Goal: Find specific page/section: Find specific page/section

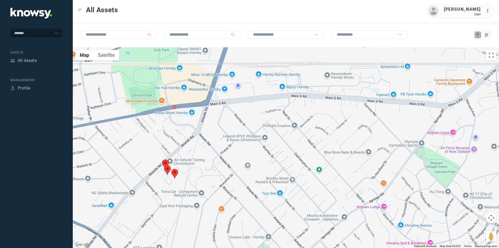
drag, startPoint x: 162, startPoint y: 175, endPoint x: 275, endPoint y: 165, distance: 112.8
click at [275, 165] on div at bounding box center [286, 147] width 426 height 200
click at [34, 61] on div "All Assets" at bounding box center [27, 60] width 19 height 6
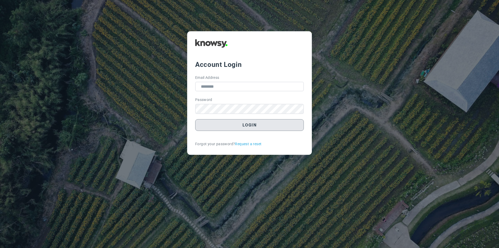
type input "**********"
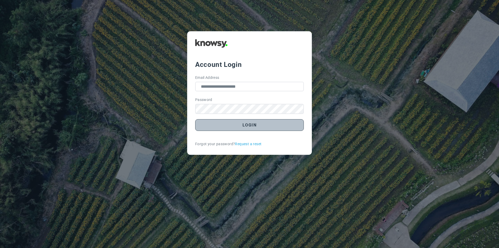
click at [239, 127] on button "Login" at bounding box center [249, 125] width 109 height 12
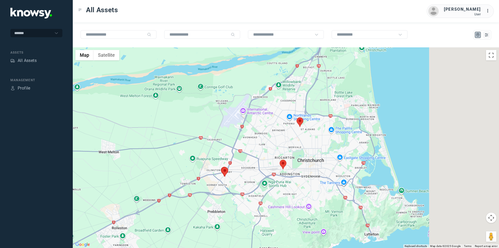
drag, startPoint x: 348, startPoint y: 147, endPoint x: 152, endPoint y: 148, distance: 195.5
click at [152, 148] on div at bounding box center [286, 147] width 426 height 200
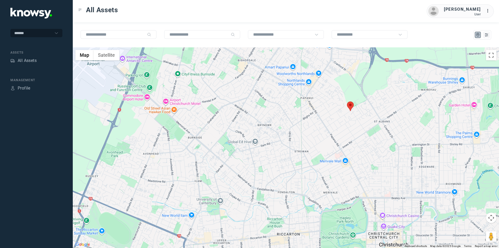
drag, startPoint x: 343, startPoint y: 113, endPoint x: 323, endPoint y: 180, distance: 69.7
click at [323, 180] on div at bounding box center [286, 147] width 426 height 200
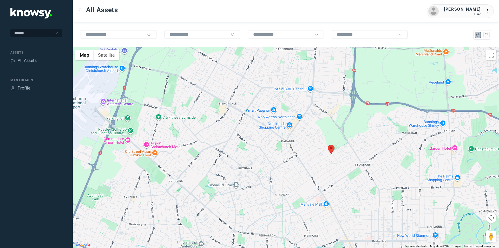
drag, startPoint x: 361, startPoint y: 135, endPoint x: 341, endPoint y: 170, distance: 40.1
click at [344, 173] on div at bounding box center [286, 147] width 426 height 200
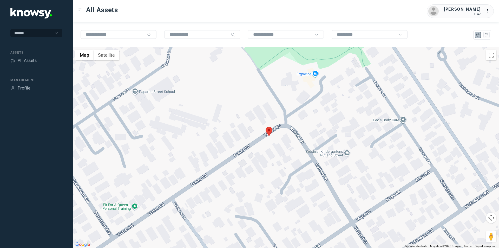
click at [266, 127] on area at bounding box center [266, 127] width 0 height 0
click at [272, 127] on span "View Asset" at bounding box center [267, 129] width 21 height 4
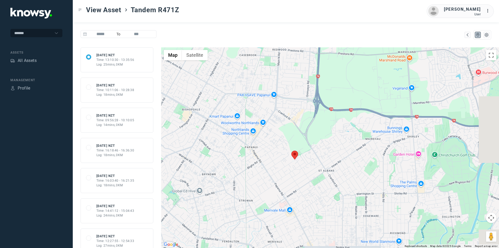
drag, startPoint x: 357, startPoint y: 94, endPoint x: 288, endPoint y: 191, distance: 119.6
click at [287, 192] on div at bounding box center [330, 147] width 338 height 200
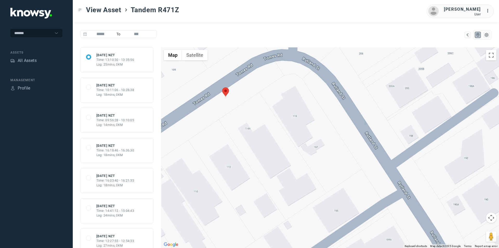
drag, startPoint x: 272, startPoint y: 126, endPoint x: 298, endPoint y: 165, distance: 47.1
click at [298, 165] on div at bounding box center [330, 147] width 338 height 200
click at [198, 60] on button "Satellite" at bounding box center [195, 55] width 26 height 10
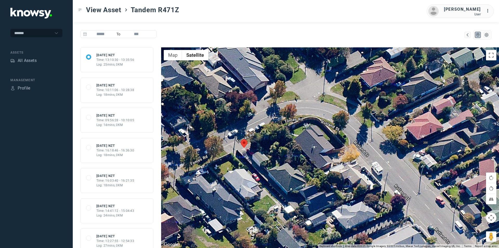
drag, startPoint x: 252, startPoint y: 121, endPoint x: 270, endPoint y: 157, distance: 40.6
click at [270, 157] on div at bounding box center [330, 147] width 338 height 200
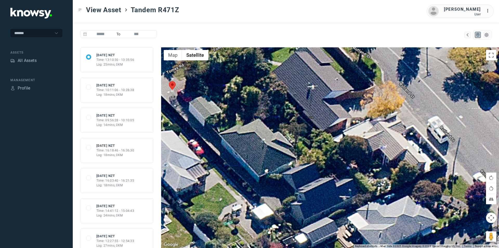
drag, startPoint x: 314, startPoint y: 195, endPoint x: 263, endPoint y: 140, distance: 75.4
click at [263, 140] on div at bounding box center [330, 147] width 338 height 200
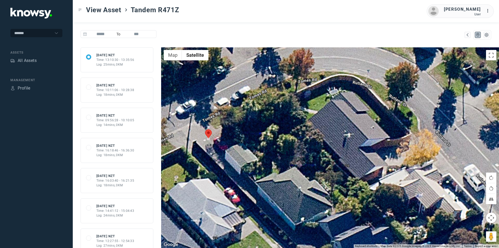
drag, startPoint x: 263, startPoint y: 140, endPoint x: 300, endPoint y: 192, distance: 63.9
click at [300, 192] on div at bounding box center [330, 147] width 338 height 200
click at [492, 55] on button "Toggle fullscreen view" at bounding box center [491, 55] width 10 height 10
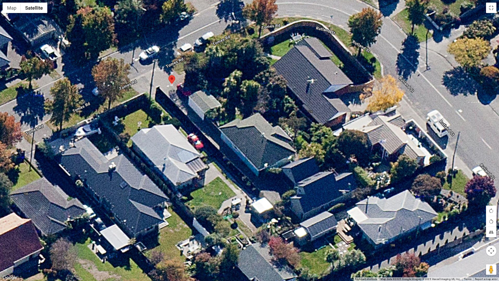
drag, startPoint x: 193, startPoint y: 131, endPoint x: 237, endPoint y: 84, distance: 64.4
click at [237, 84] on div at bounding box center [249, 140] width 499 height 281
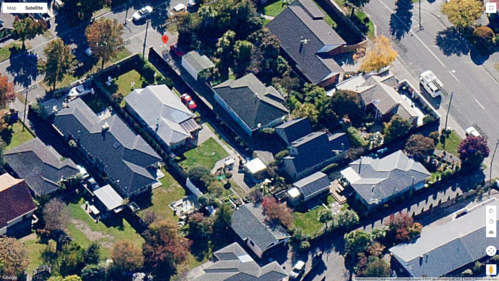
drag, startPoint x: 226, startPoint y: 166, endPoint x: 219, endPoint y: 130, distance: 37.0
click at [219, 130] on div at bounding box center [249, 140] width 499 height 281
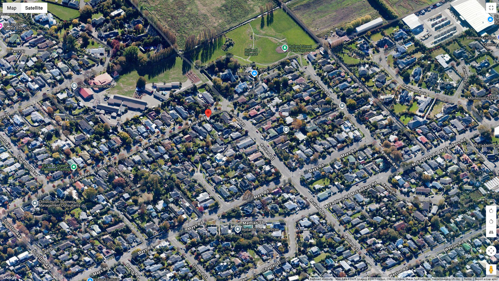
click at [15, 12] on button "Map" at bounding box center [12, 8] width 18 height 10
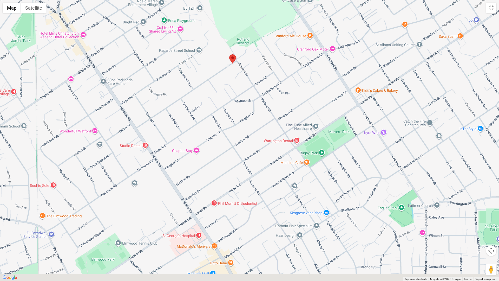
drag, startPoint x: 186, startPoint y: 196, endPoint x: 229, endPoint y: 98, distance: 106.9
click at [229, 99] on div at bounding box center [249, 140] width 499 height 281
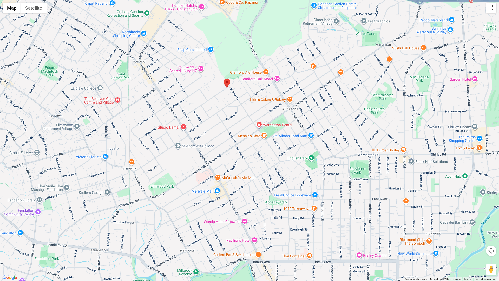
click at [493, 7] on button "Toggle fullscreen view" at bounding box center [491, 8] width 10 height 10
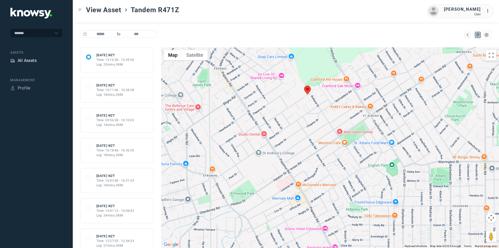
click at [29, 60] on div "All Assets" at bounding box center [27, 60] width 19 height 6
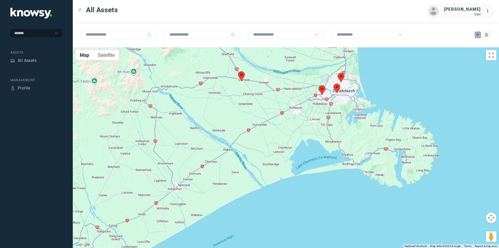
drag, startPoint x: 274, startPoint y: 200, endPoint x: 287, endPoint y: 101, distance: 99.4
click at [287, 101] on div at bounding box center [286, 147] width 426 height 200
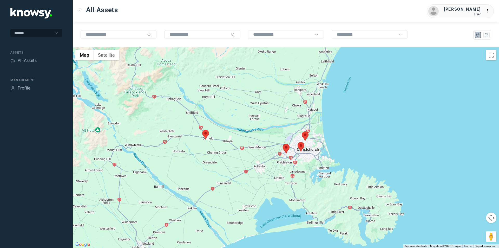
drag, startPoint x: 285, startPoint y: 104, endPoint x: 249, endPoint y: 163, distance: 69.2
click at [249, 163] on div at bounding box center [286, 147] width 426 height 200
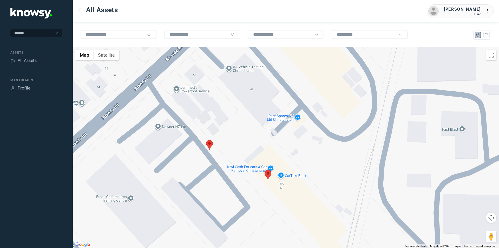
drag, startPoint x: 232, startPoint y: 161, endPoint x: 250, endPoint y: 142, distance: 26.3
click at [250, 142] on div at bounding box center [286, 147] width 426 height 200
click at [111, 57] on button "Satellite" at bounding box center [107, 55] width 26 height 10
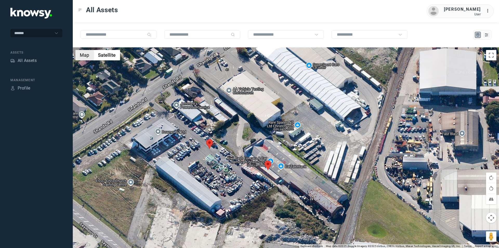
click at [87, 53] on button "Map" at bounding box center [84, 55] width 18 height 10
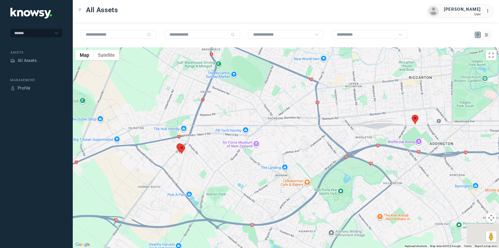
drag, startPoint x: 291, startPoint y: 87, endPoint x: 243, endPoint y: 150, distance: 80.1
click at [242, 152] on div at bounding box center [286, 147] width 426 height 200
